Goal: Communication & Community: Share content

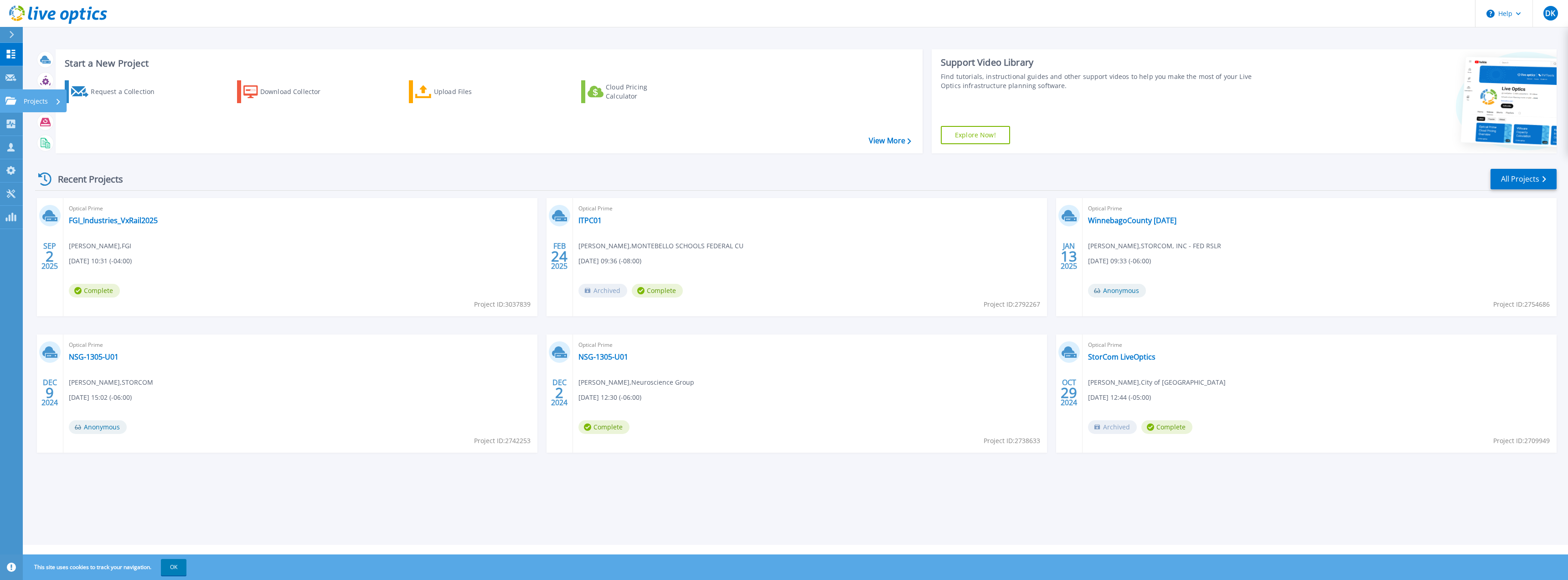
click at [16, 96] on div at bounding box center [11, 100] width 11 height 8
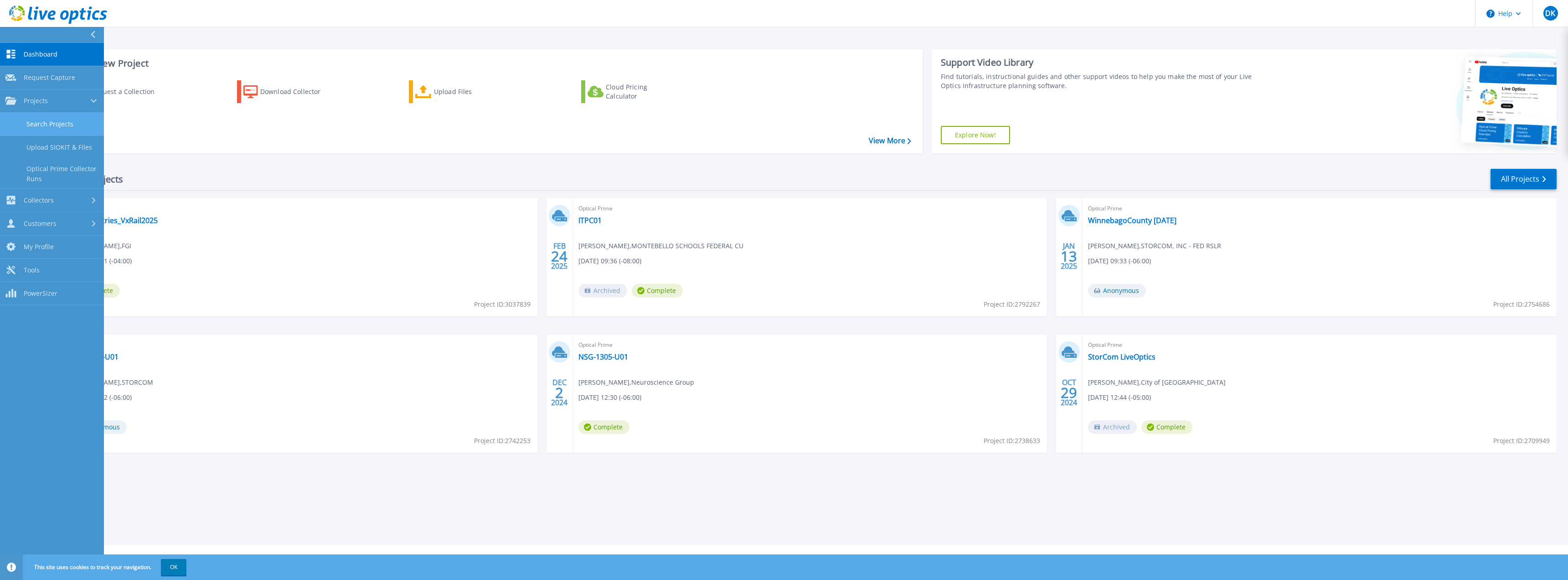
click at [45, 116] on link "Search Projects" at bounding box center [52, 124] width 104 height 23
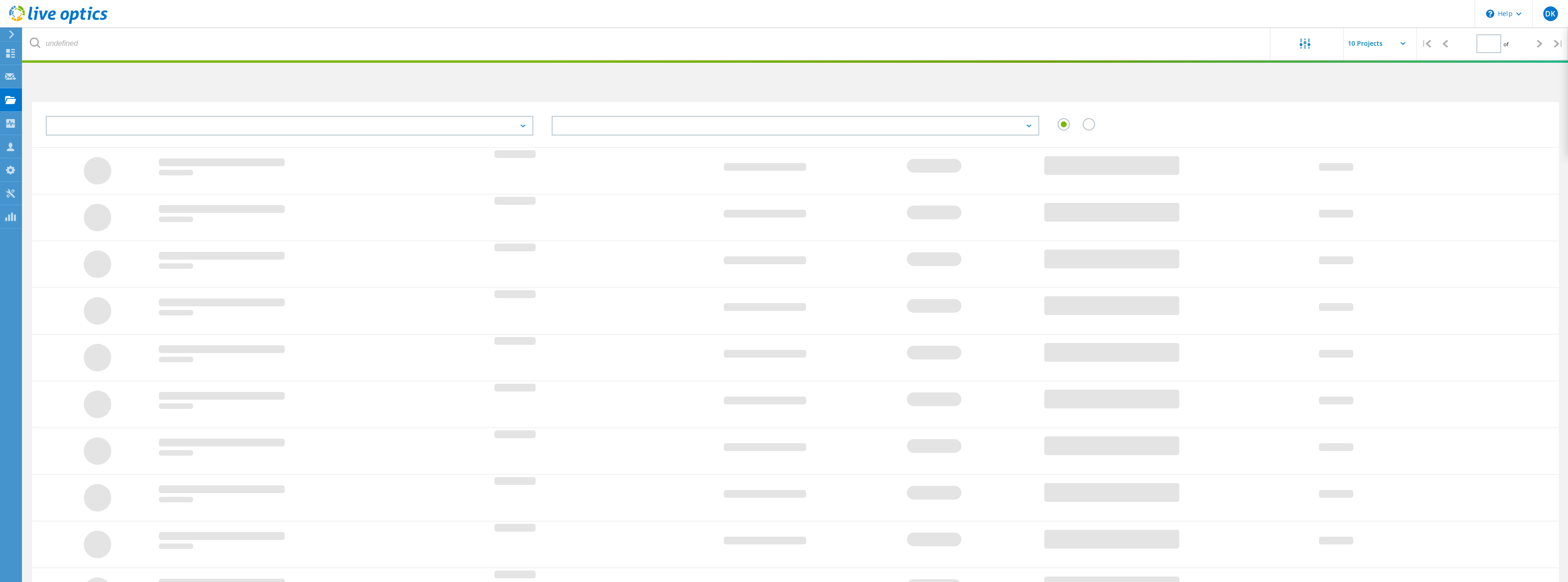
type input "1"
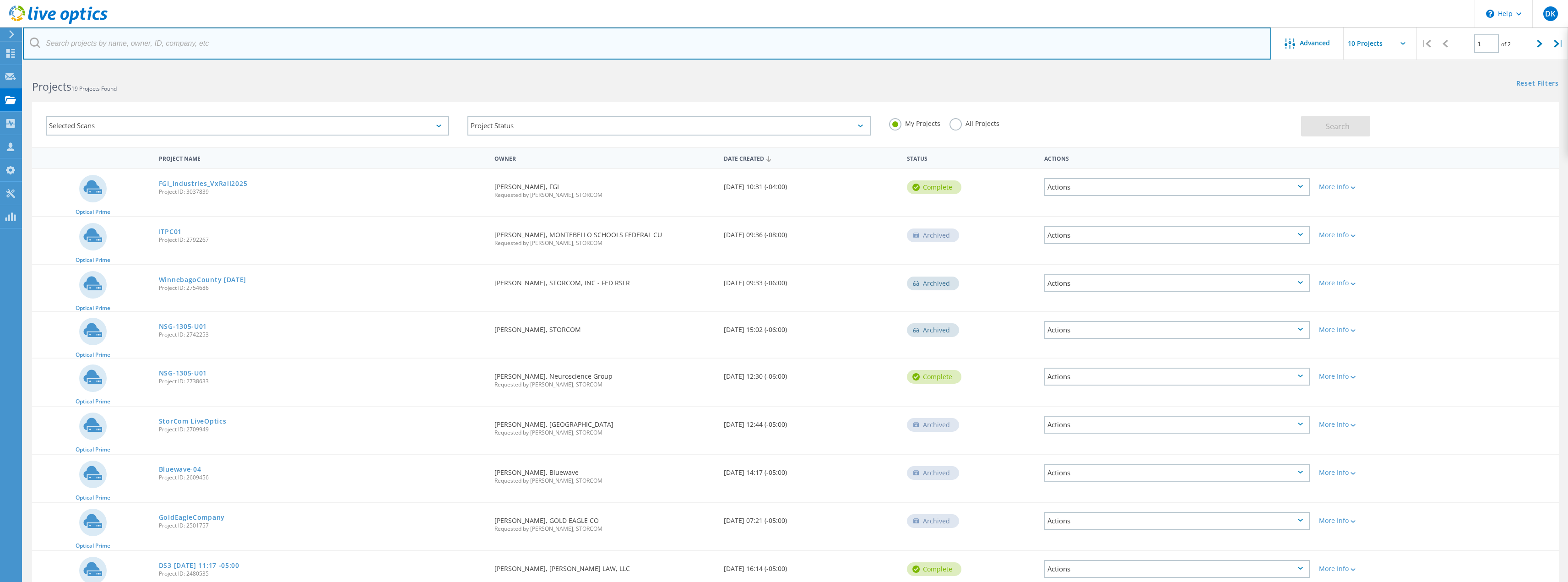
click at [582, 35] on input "text" at bounding box center [647, 43] width 1248 height 32
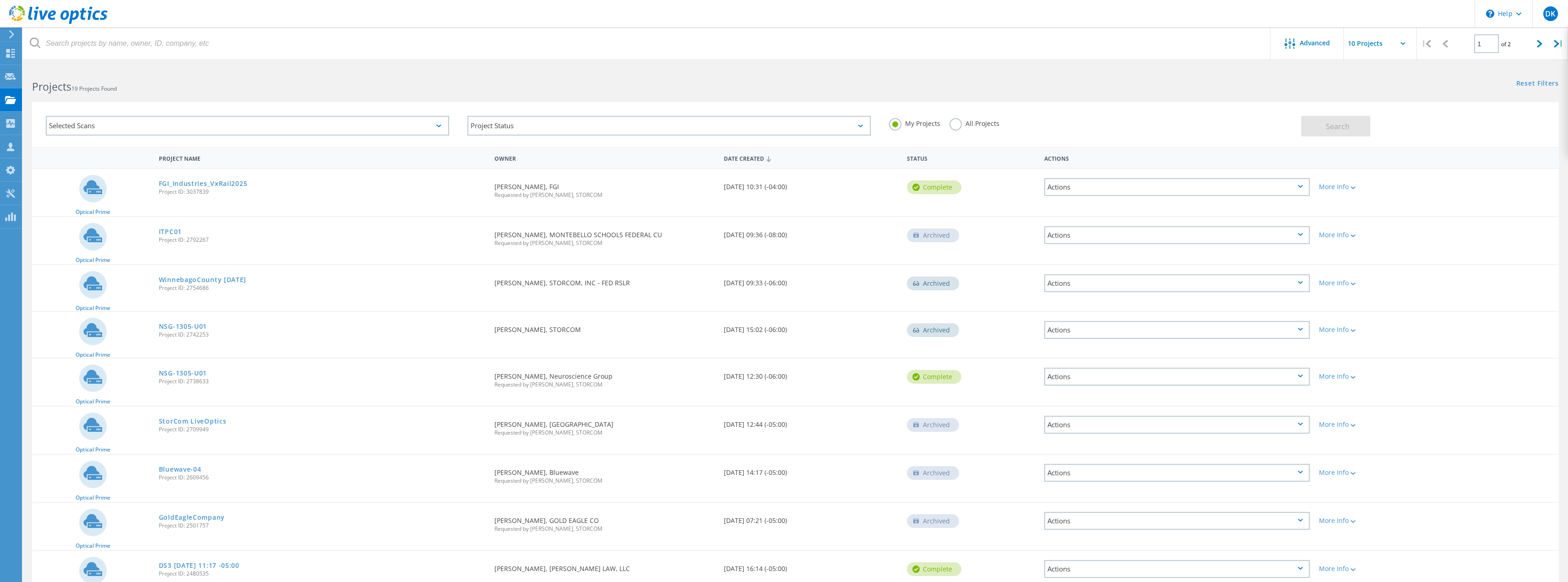
click at [1303, 194] on div "Actions" at bounding box center [1177, 187] width 266 height 18
click at [1248, 194] on div "Share" at bounding box center [1177, 193] width 264 height 14
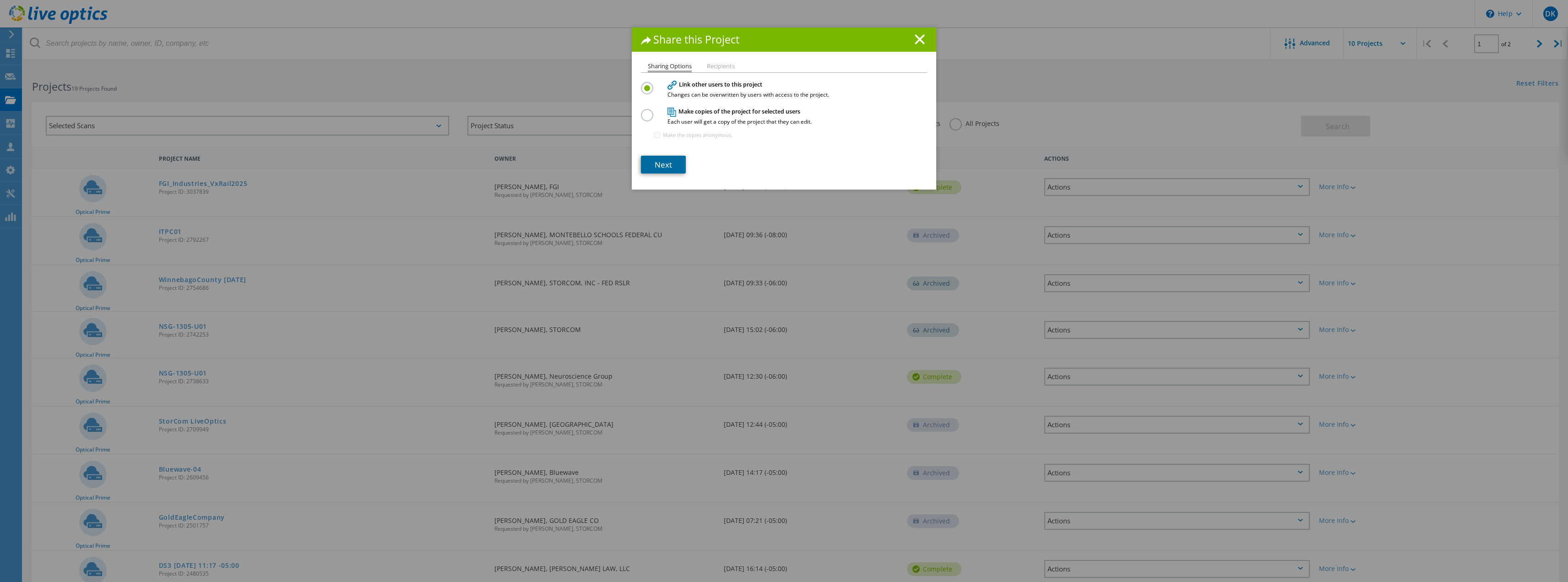
click at [663, 160] on link "Next" at bounding box center [663, 164] width 45 height 18
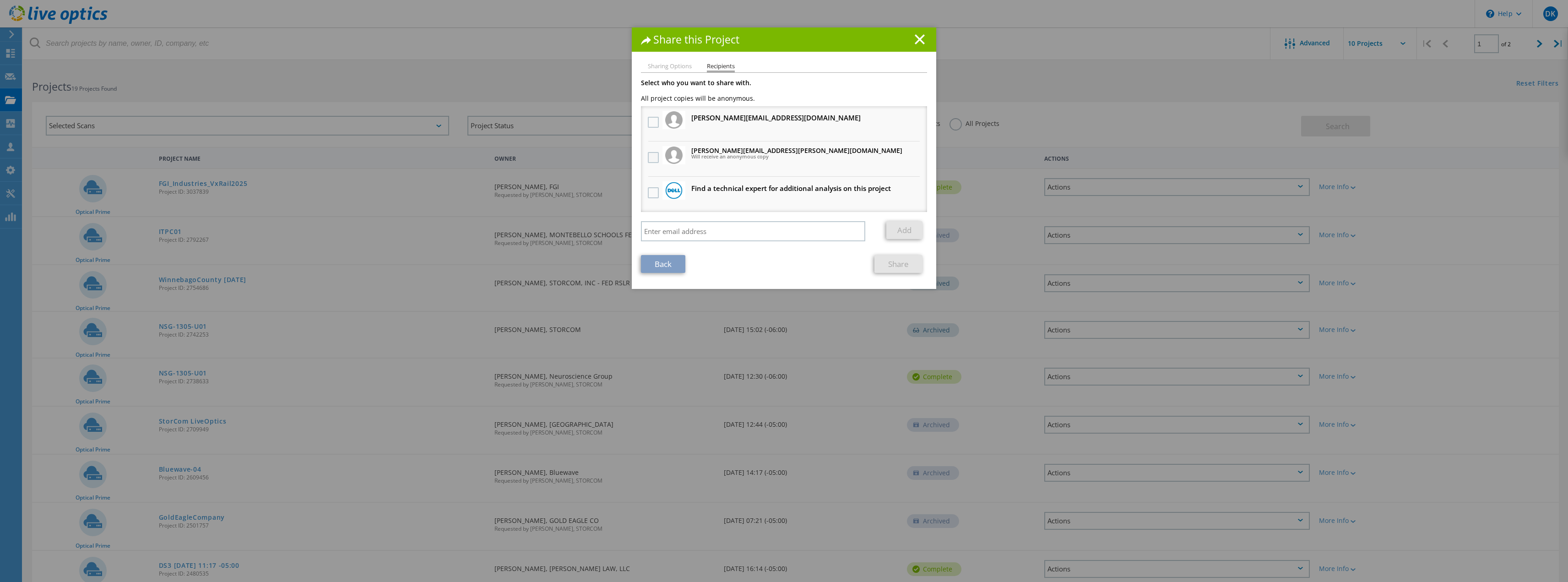
click at [649, 154] on label at bounding box center [655, 158] width 13 height 11
click at [0, 0] on input "checkbox" at bounding box center [0, 0] width 0 height 0
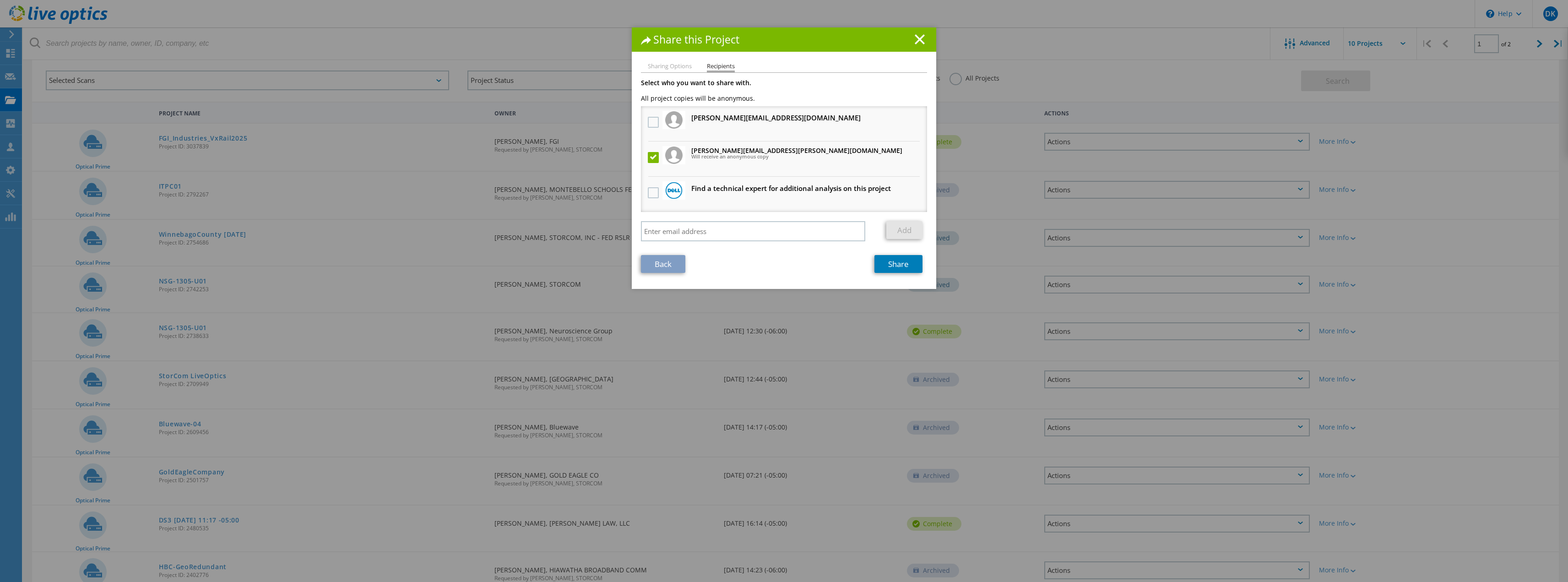
scroll to position [46, 0]
click at [674, 232] on input "search" at bounding box center [753, 231] width 224 height 20
type input "[EMAIL_ADDRESS][PERSON_NAME][DOMAIN_NAME]"
click at [902, 232] on link "Add" at bounding box center [904, 230] width 36 height 18
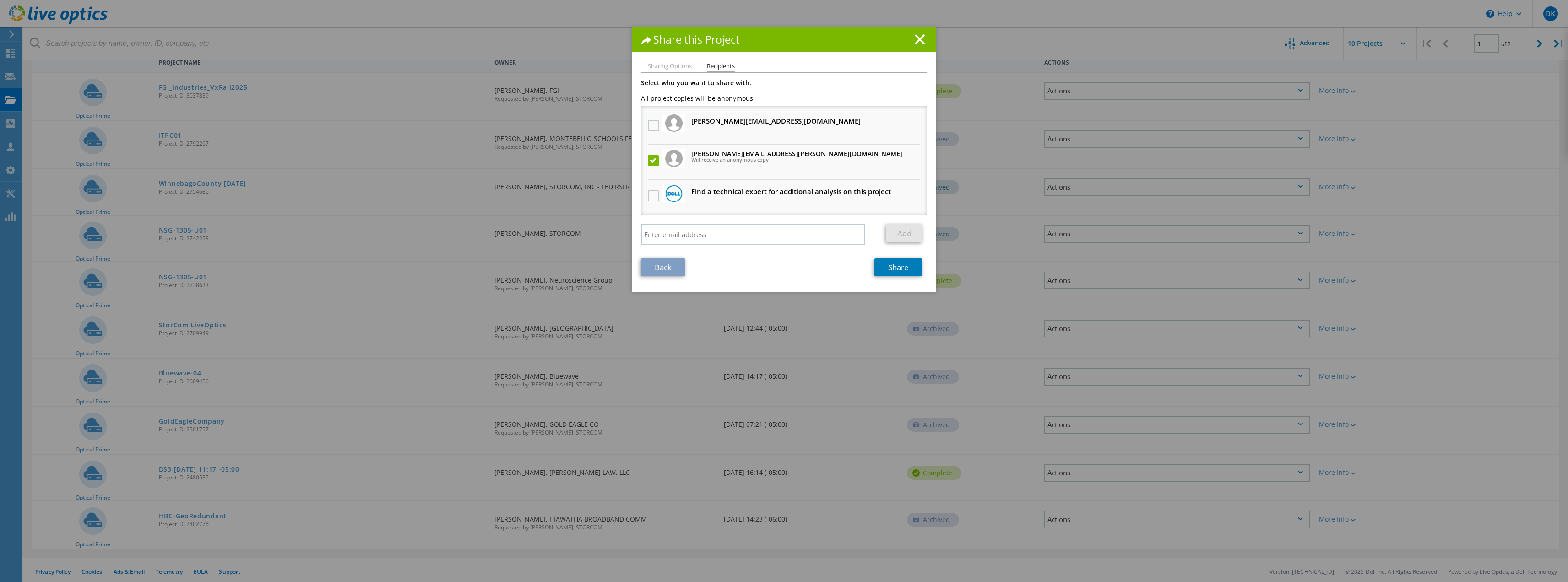
scroll to position [99, 0]
click at [889, 266] on link "Share" at bounding box center [898, 267] width 48 height 18
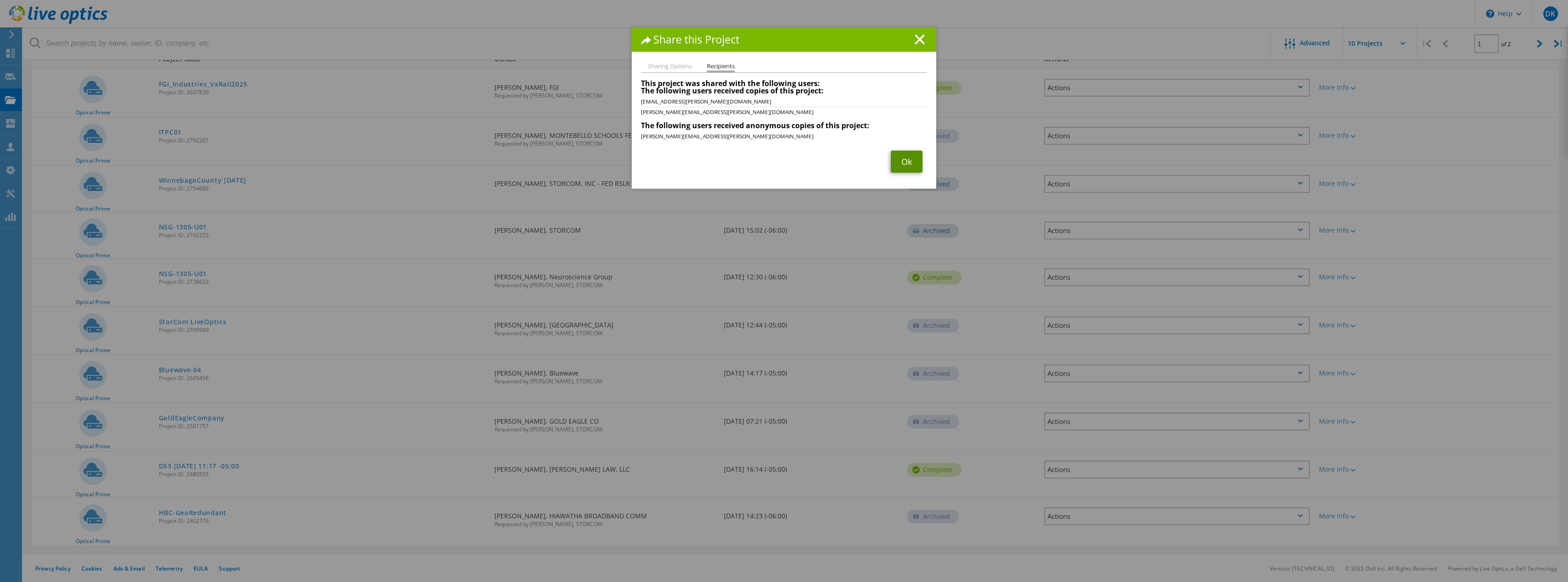
click at [906, 162] on link "Ok" at bounding box center [907, 161] width 32 height 22
